Goal: Task Accomplishment & Management: Manage account settings

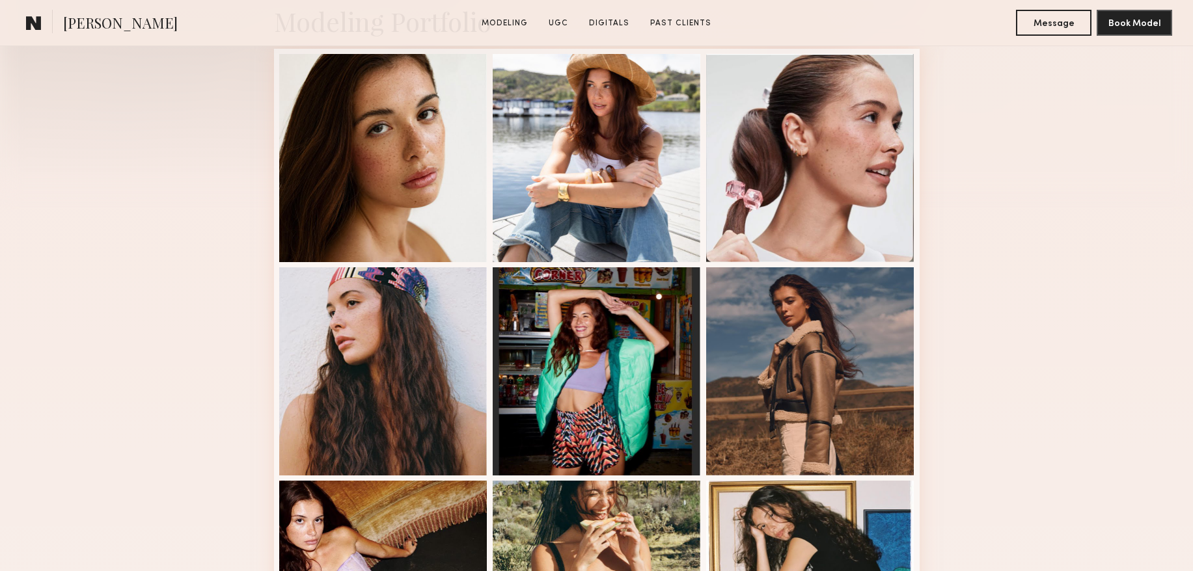
scroll to position [480, 0]
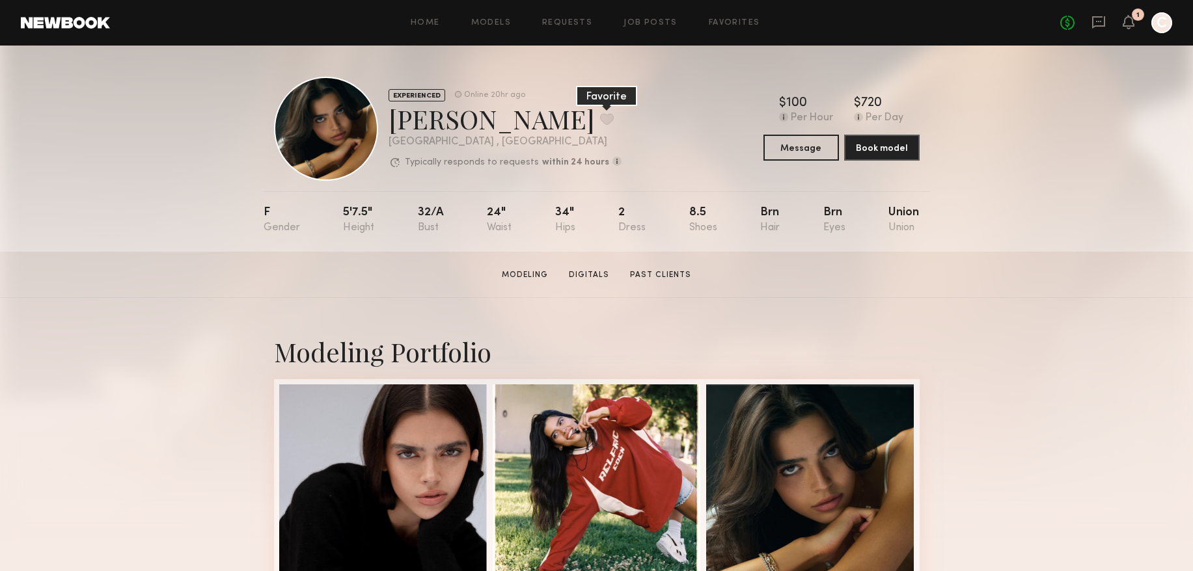
click at [600, 117] on button at bounding box center [607, 119] width 14 height 12
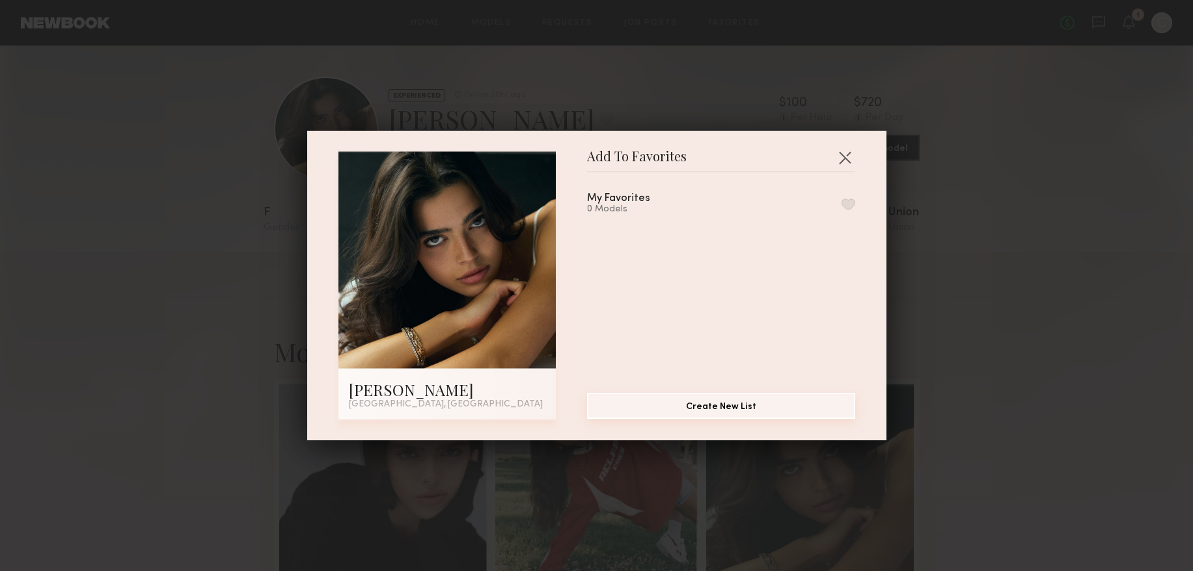
click at [732, 410] on button "Create New List" at bounding box center [721, 406] width 268 height 26
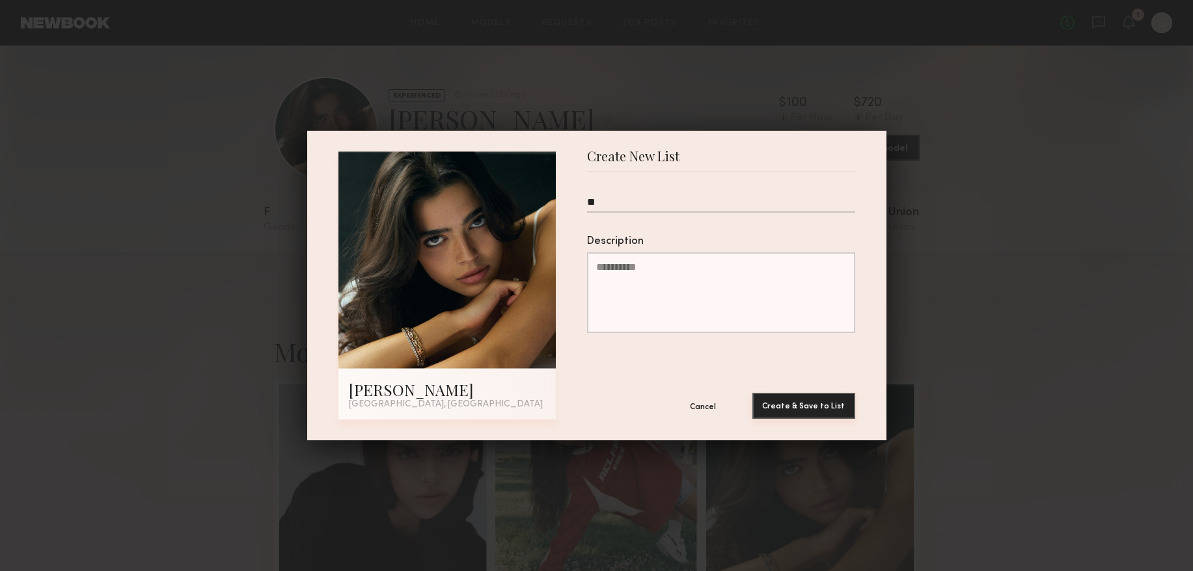
type input "**"
click at [780, 405] on button "Create & Save to List" at bounding box center [803, 406] width 103 height 26
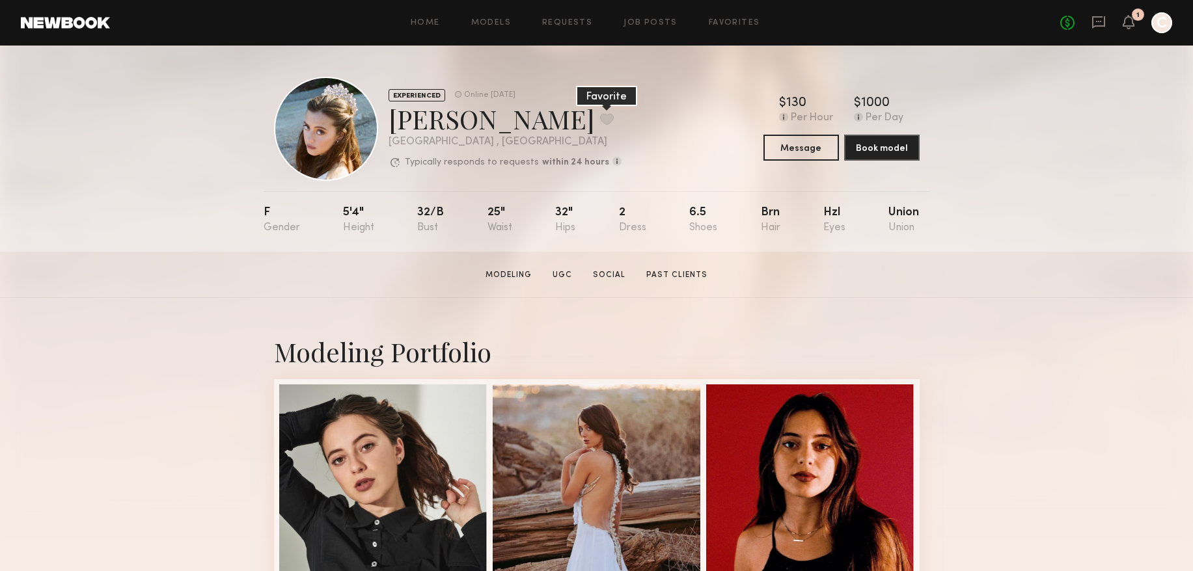
click at [600, 116] on button at bounding box center [607, 119] width 14 height 12
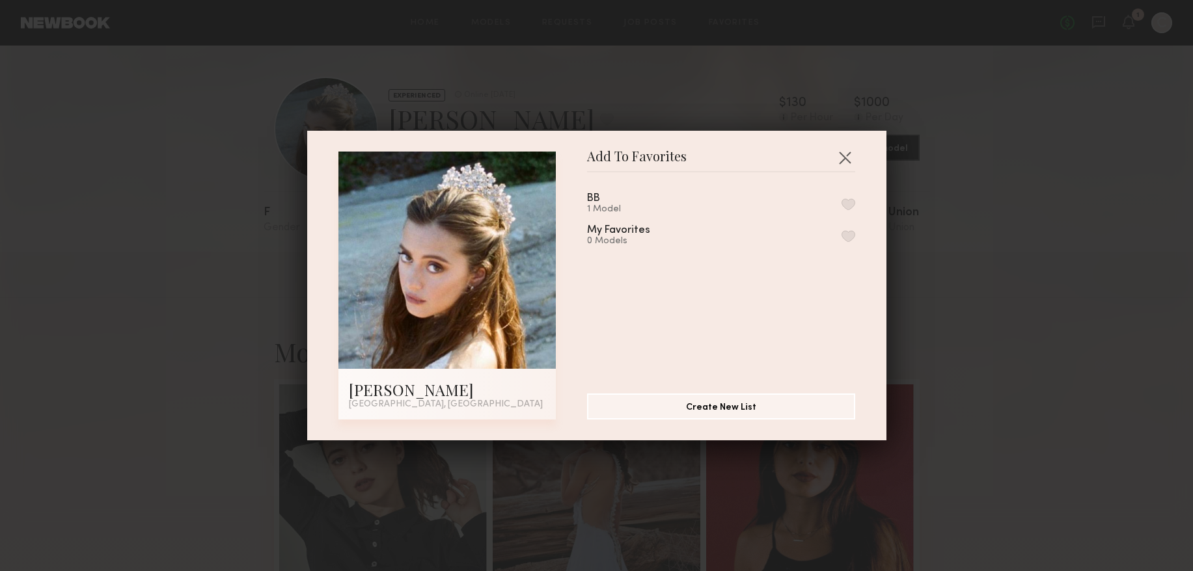
click at [622, 197] on div "BB 1 Model" at bounding box center [609, 203] width 44 height 21
click at [587, 204] on div "1 Model" at bounding box center [609, 209] width 44 height 10
click at [614, 200] on div "BB 1 Model" at bounding box center [609, 203] width 44 height 21
click at [851, 202] on button "button" at bounding box center [848, 204] width 14 height 12
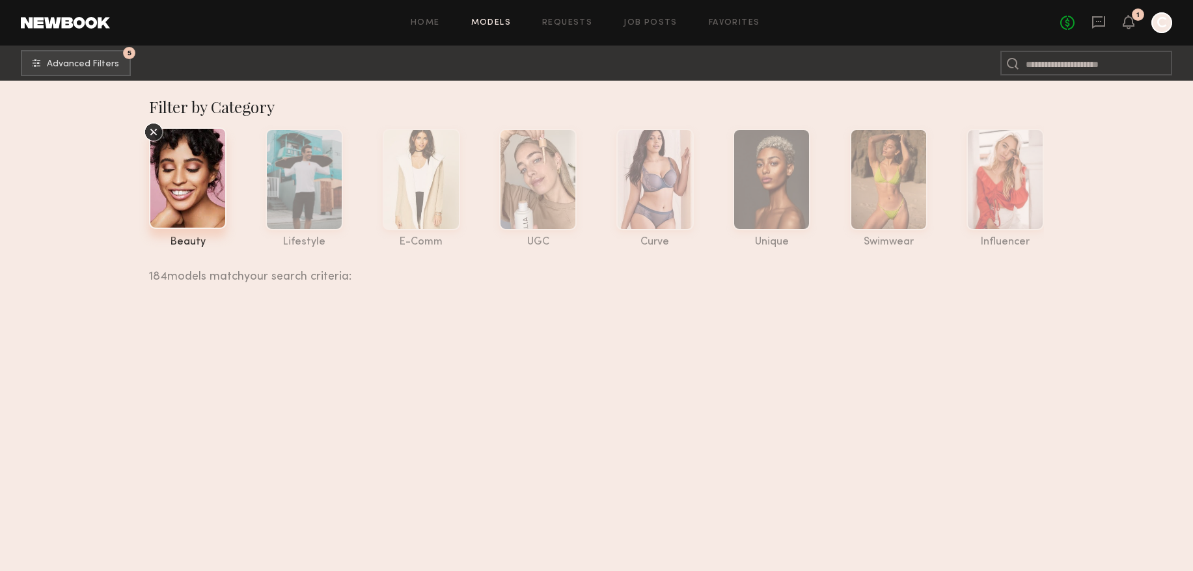
scroll to position [33753, 0]
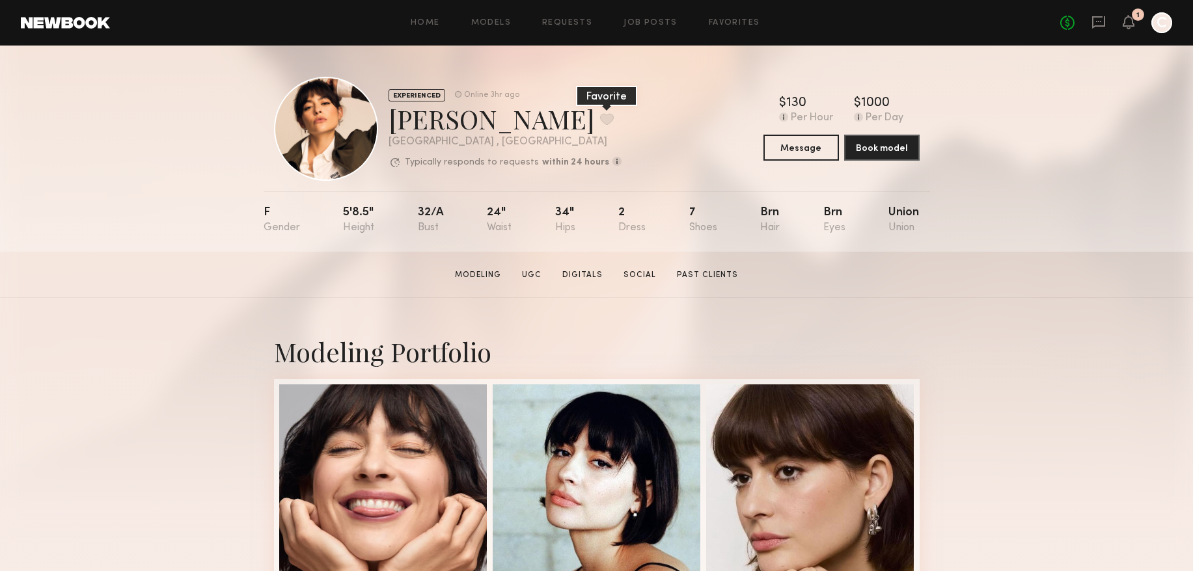
click at [600, 119] on button at bounding box center [607, 119] width 14 height 12
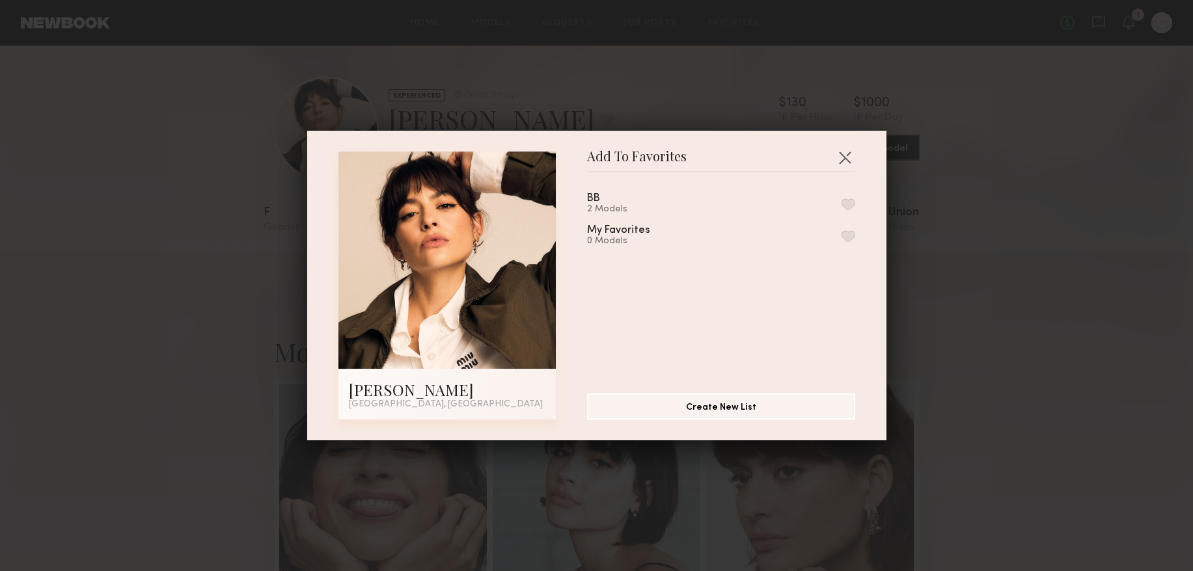
click at [648, 202] on div "BB 2 Models" at bounding box center [721, 203] width 268 height 21
click at [848, 204] on button "button" at bounding box center [848, 204] width 14 height 12
click at [846, 156] on button "button" at bounding box center [844, 157] width 21 height 21
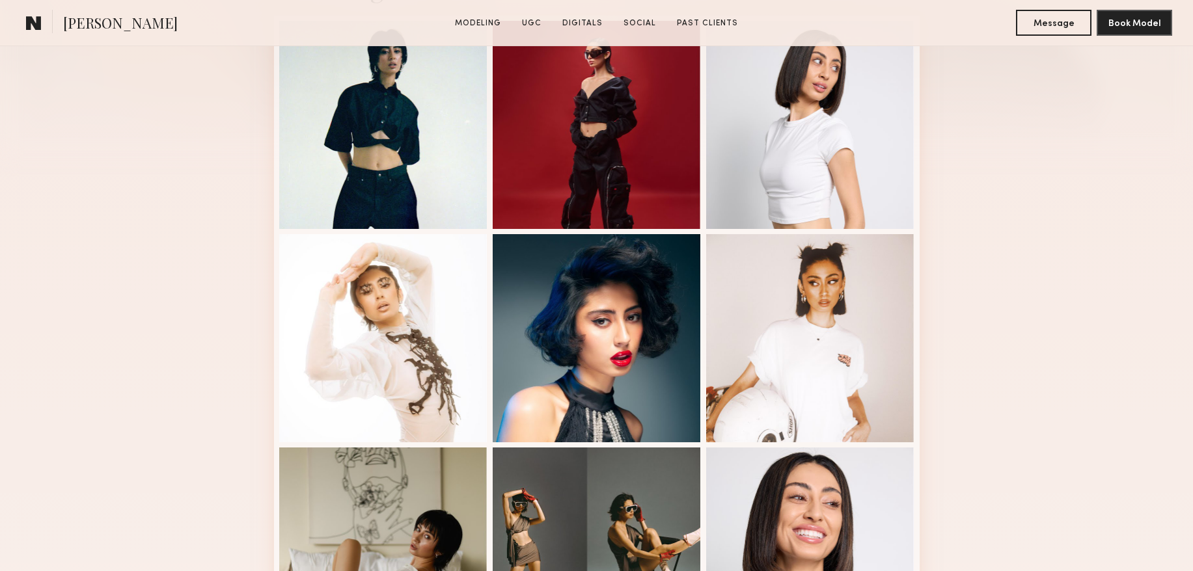
scroll to position [366, 0]
